Goal: Check status: Check status

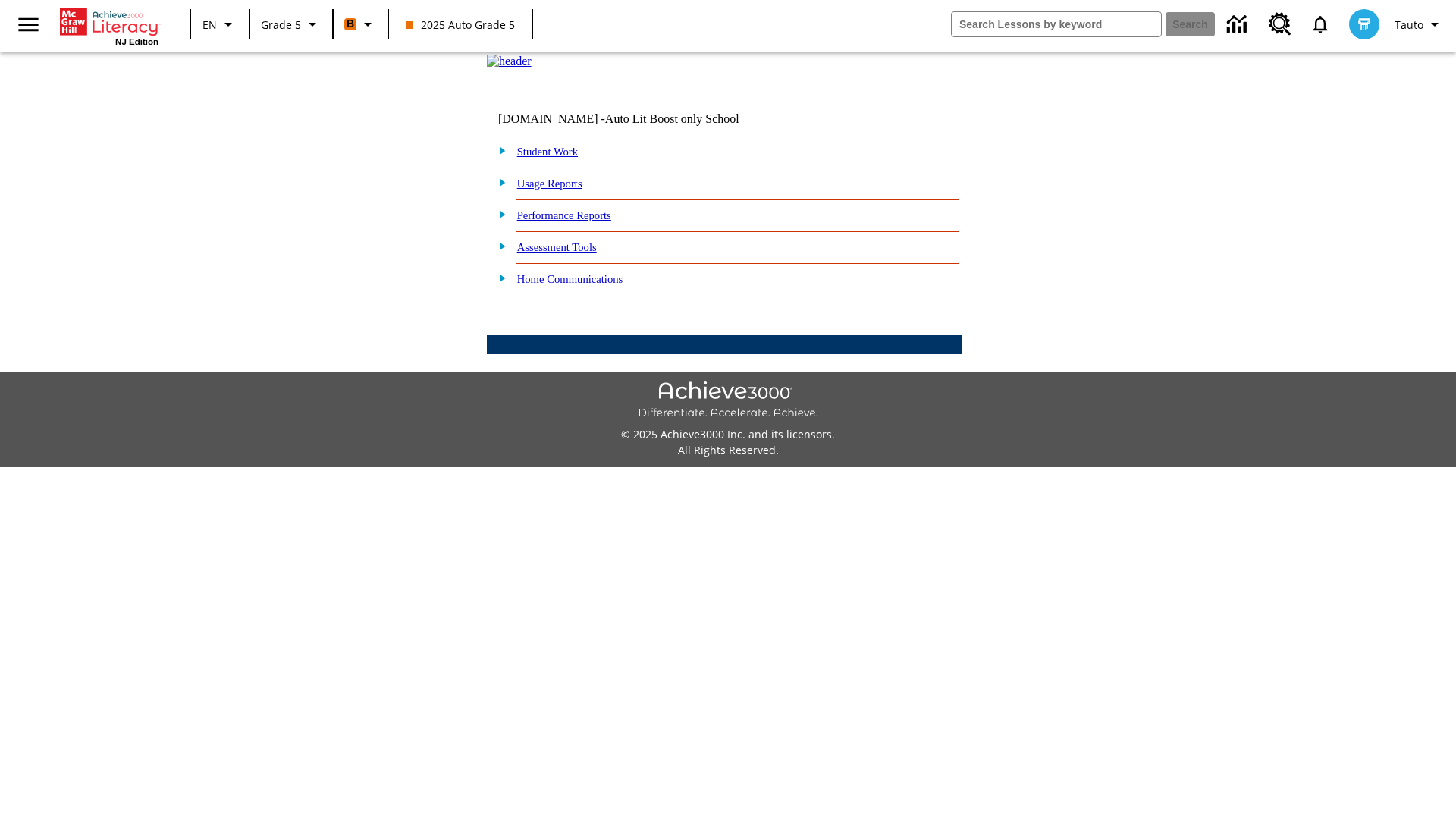
click at [557, 158] on link "Student Work" at bounding box center [547, 151] width 60 height 12
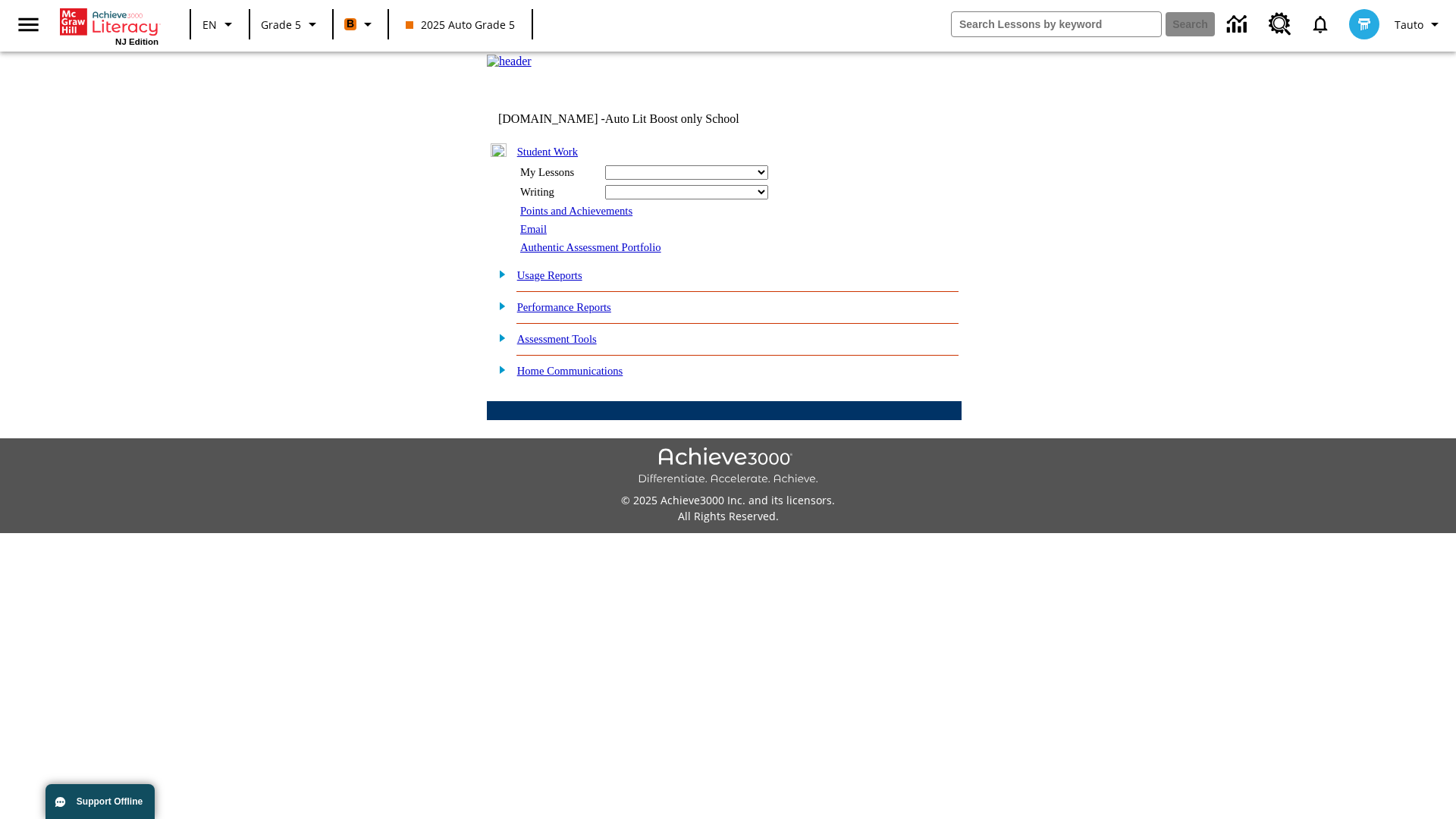
select select "/options/reports/?report_id=12&atype=21&section=2"
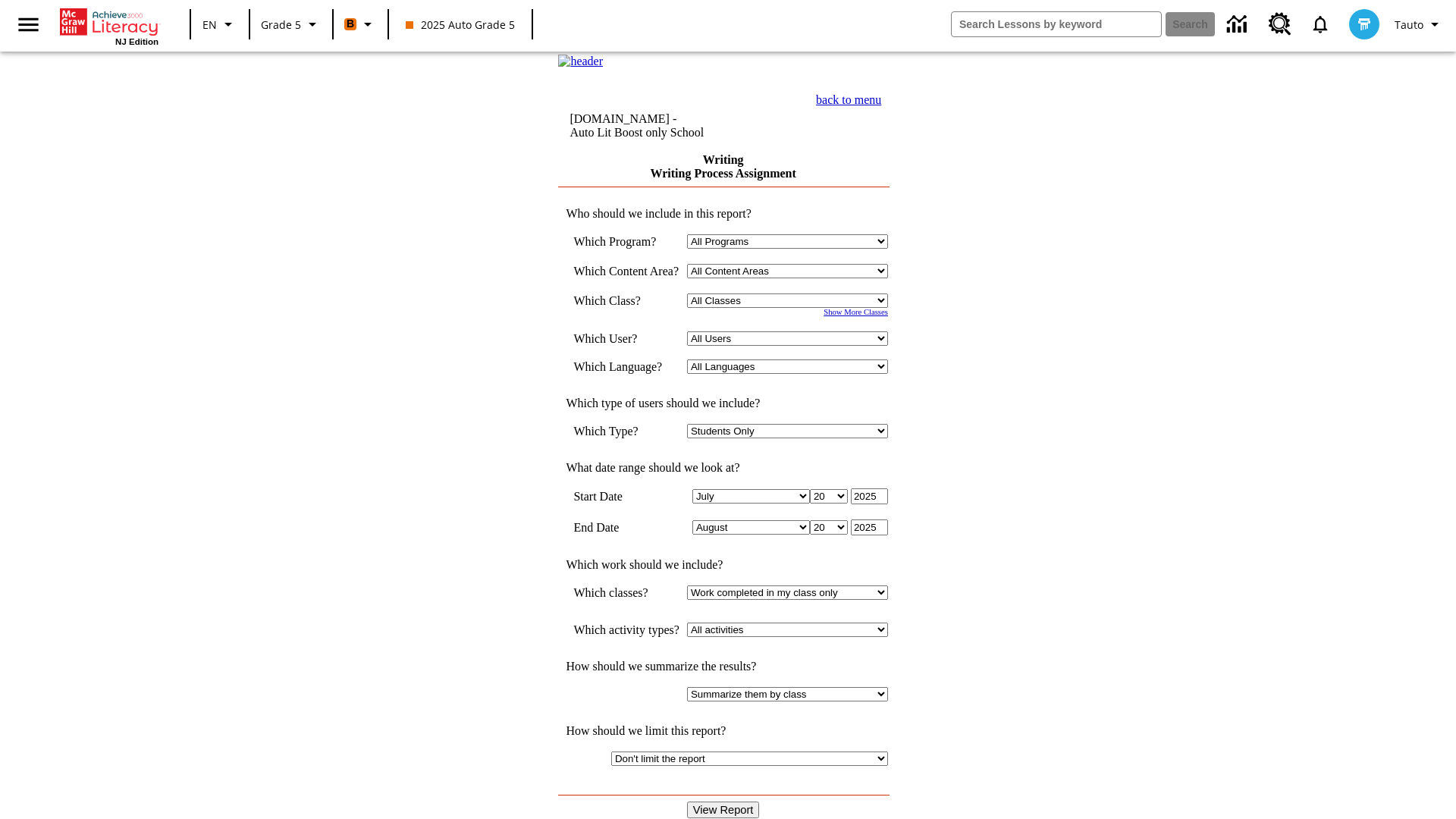
select select "11133131"
click at [793, 346] on select "All Users Cat, Sautoen Cat, Sautoes Cat, Sautoss Donotlogin, Sautoen Twoschools…" at bounding box center [787, 339] width 201 height 15
select select "21437107"
click at [725, 801] on input "View Report" at bounding box center [723, 810] width 72 height 17
